Goal: Information Seeking & Learning: Learn about a topic

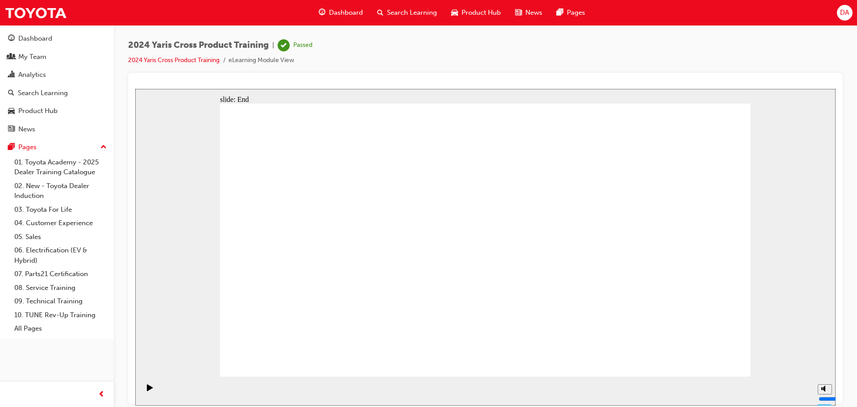
click at [338, 7] on div "Dashboard" at bounding box center [341, 13] width 58 height 18
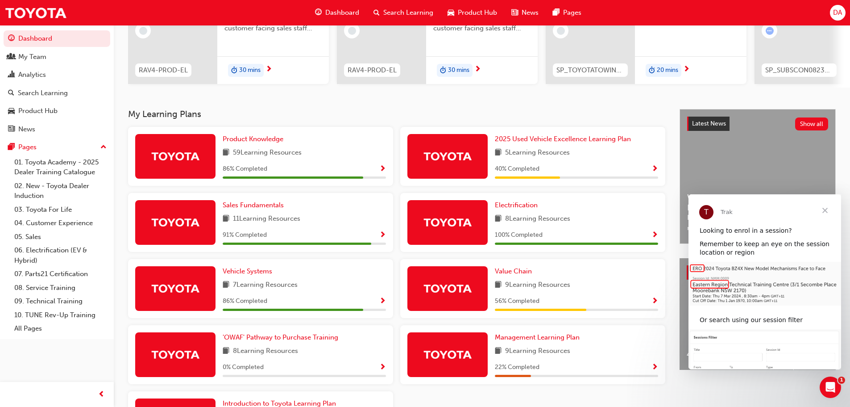
scroll to position [134, 0]
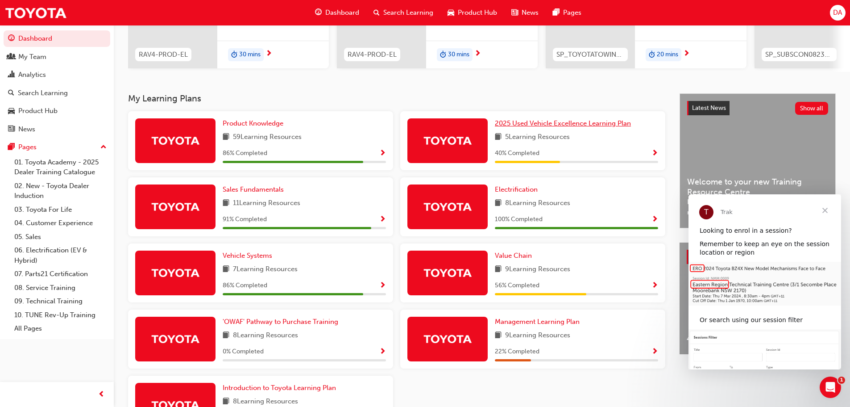
click at [531, 127] on span "2025 Used Vehicle Excellence Learning Plan" at bounding box center [563, 123] width 136 height 8
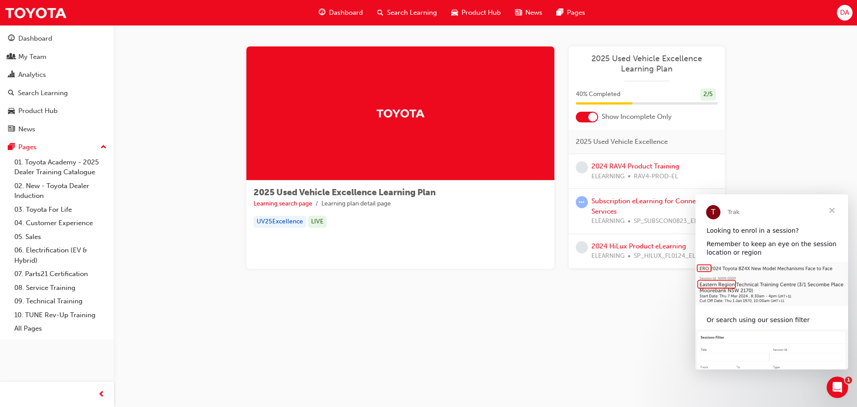
click at [834, 209] on span "Close" at bounding box center [832, 210] width 32 height 32
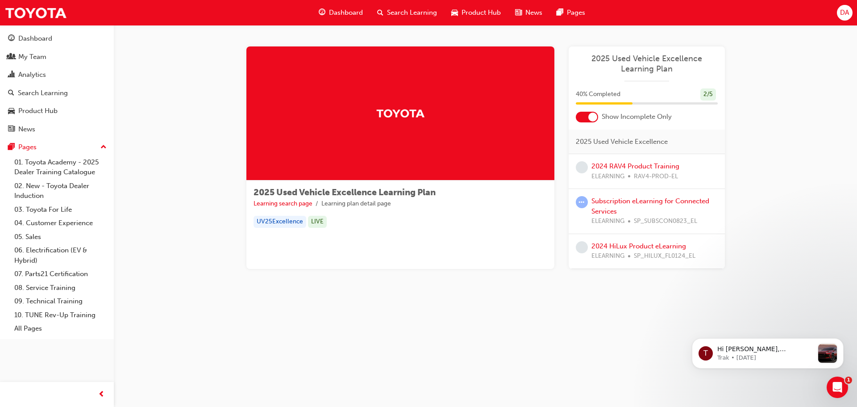
click at [344, 10] on span "Dashboard" at bounding box center [346, 13] width 34 height 10
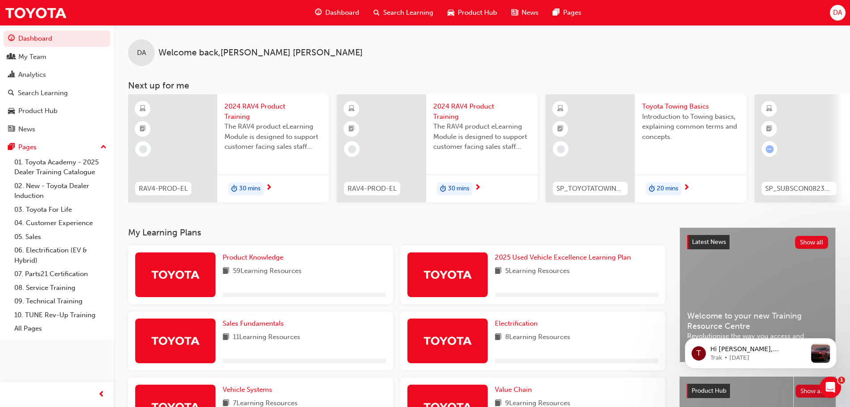
click at [236, 130] on span "The RAV4 product eLearning Module is designed to support customer facing sales …" at bounding box center [272, 136] width 97 height 30
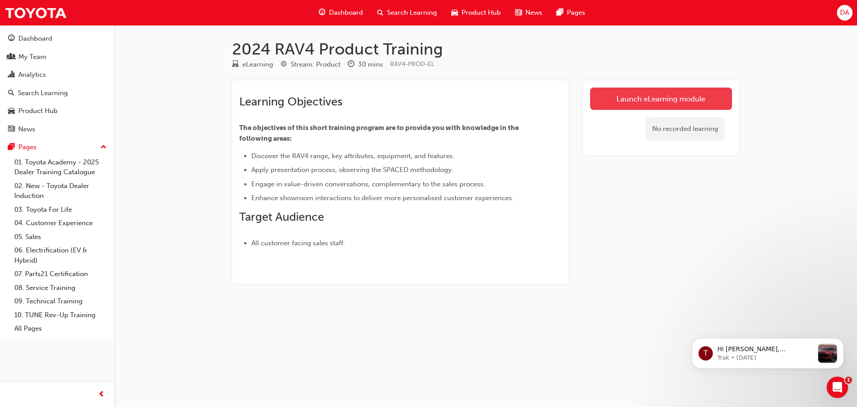
click at [665, 97] on link "Launch eLearning module" at bounding box center [661, 98] width 142 height 22
